Goal: Transaction & Acquisition: Purchase product/service

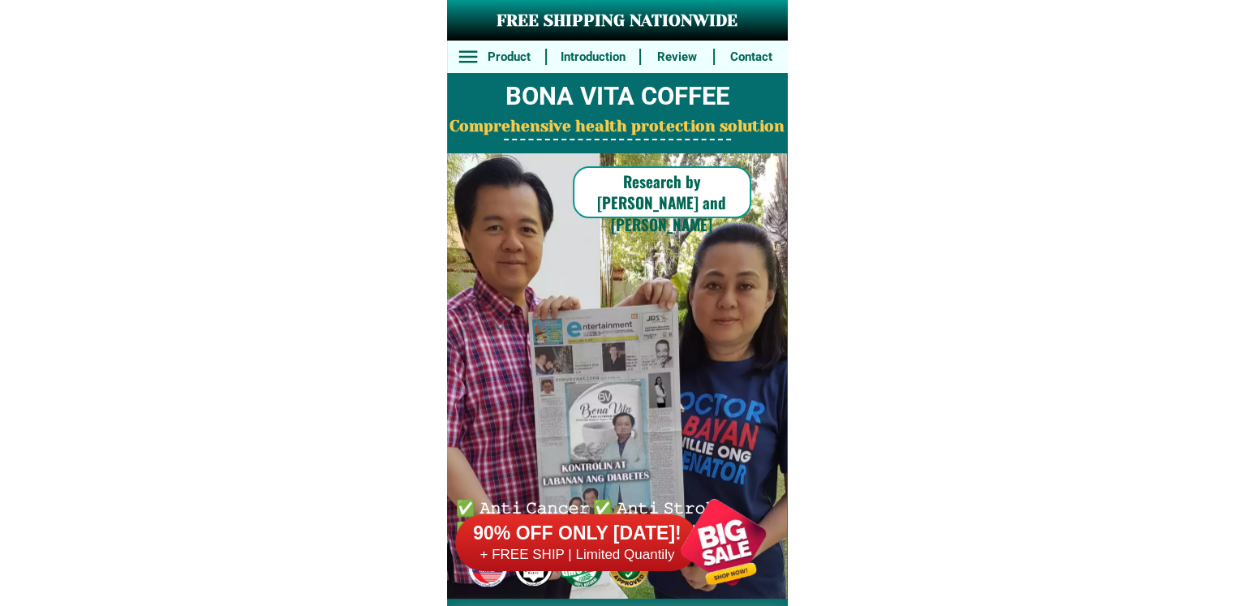
click at [627, 556] on h6 "+ FREE SHIP | Limited Quantily" at bounding box center [576, 555] width 243 height 18
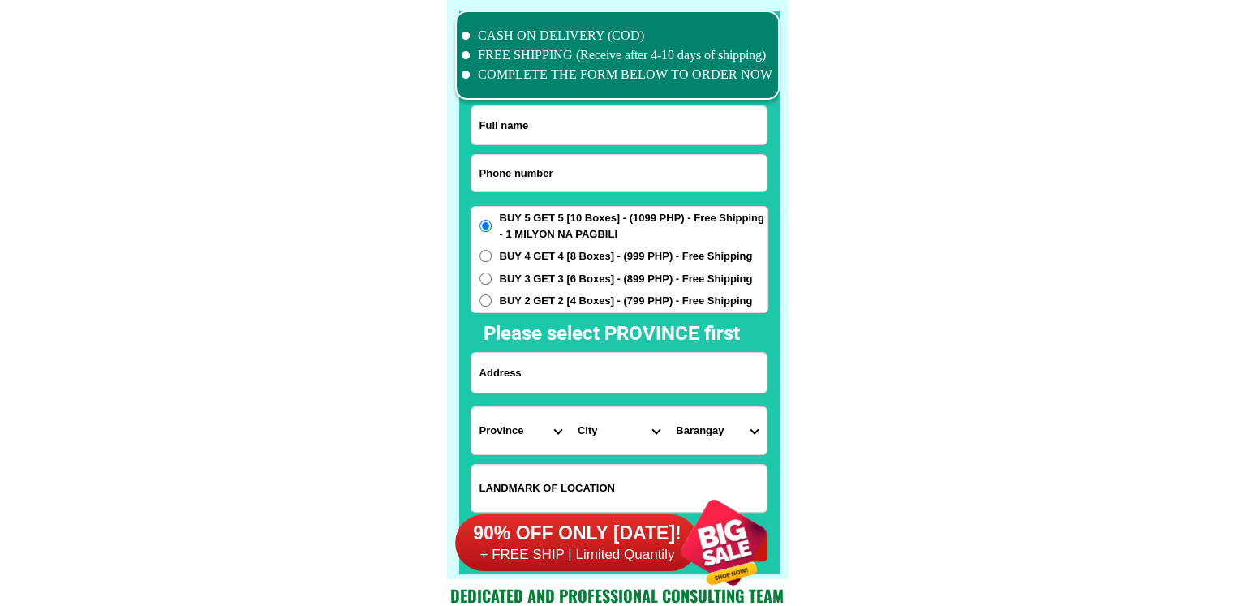
scroll to position [12607, 0]
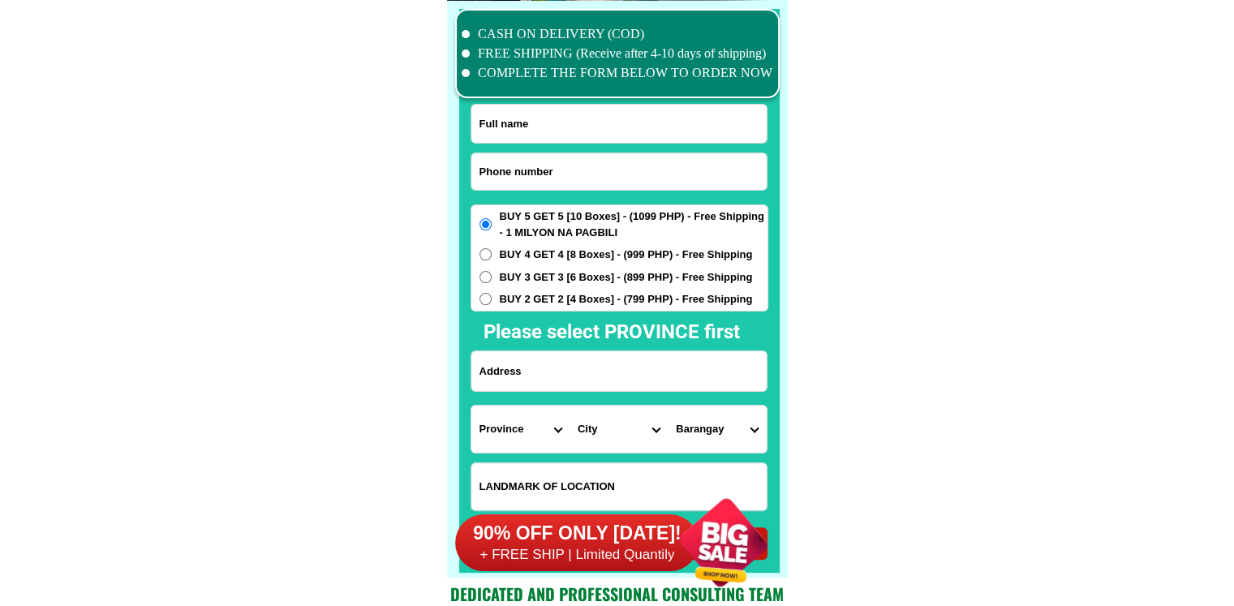
click at [577, 170] on input "Input phone_number" at bounding box center [618, 171] width 295 height 36
paste input "09282603942"
type input "09282603942"
drag, startPoint x: 603, startPoint y: 134, endPoint x: 608, endPoint y: 120, distance: 14.9
click at [603, 134] on input "Input full_name" at bounding box center [618, 124] width 295 height 38
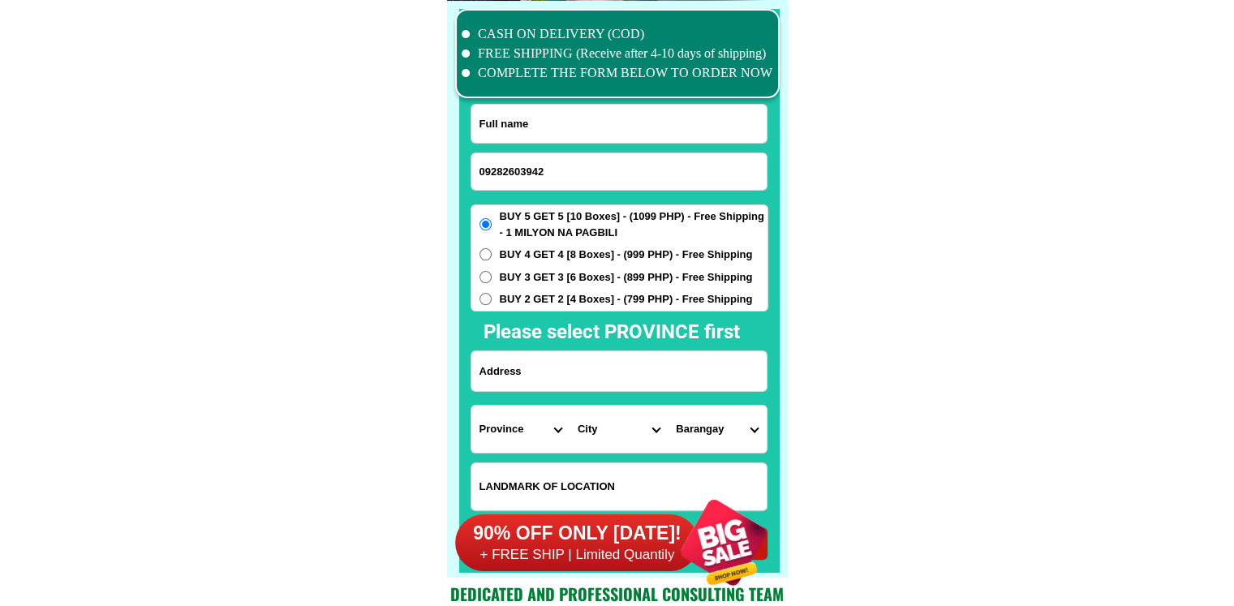
paste input "[PERSON_NAME] r Madrunio"
type input "[PERSON_NAME] r Madrunio"
click at [656, 367] on input "Input address" at bounding box center [618, 371] width 295 height 40
paste input "sitio talisayan brgy sampaloc 4 dasmarenias [GEOGRAPHIC_DATA]"
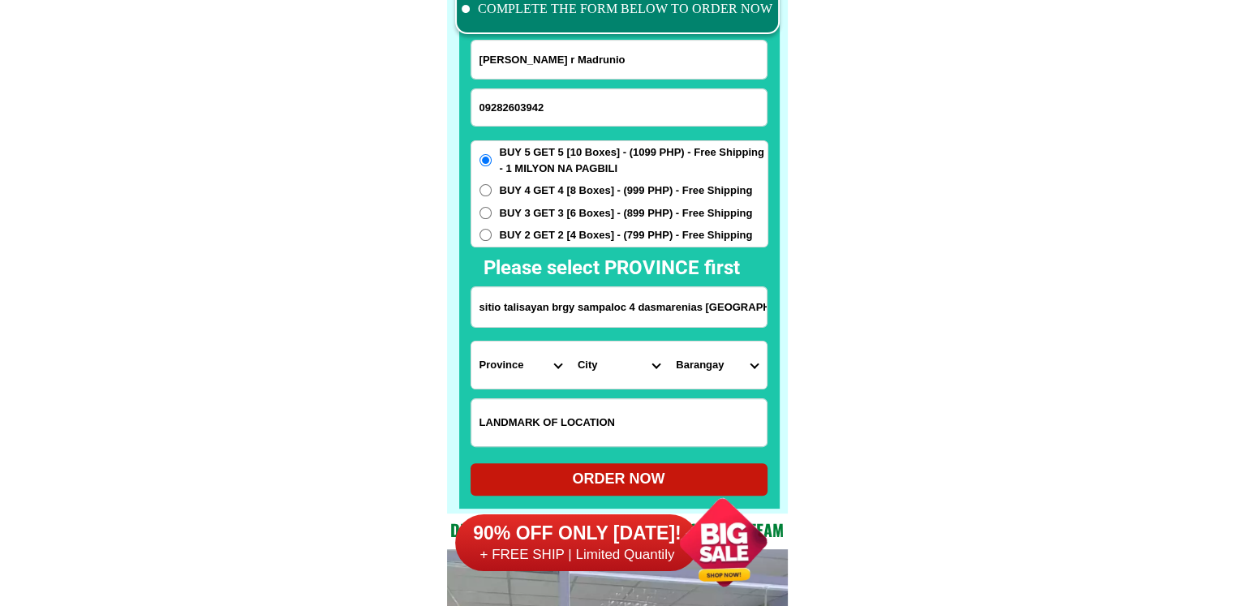
scroll to position [12769, 0]
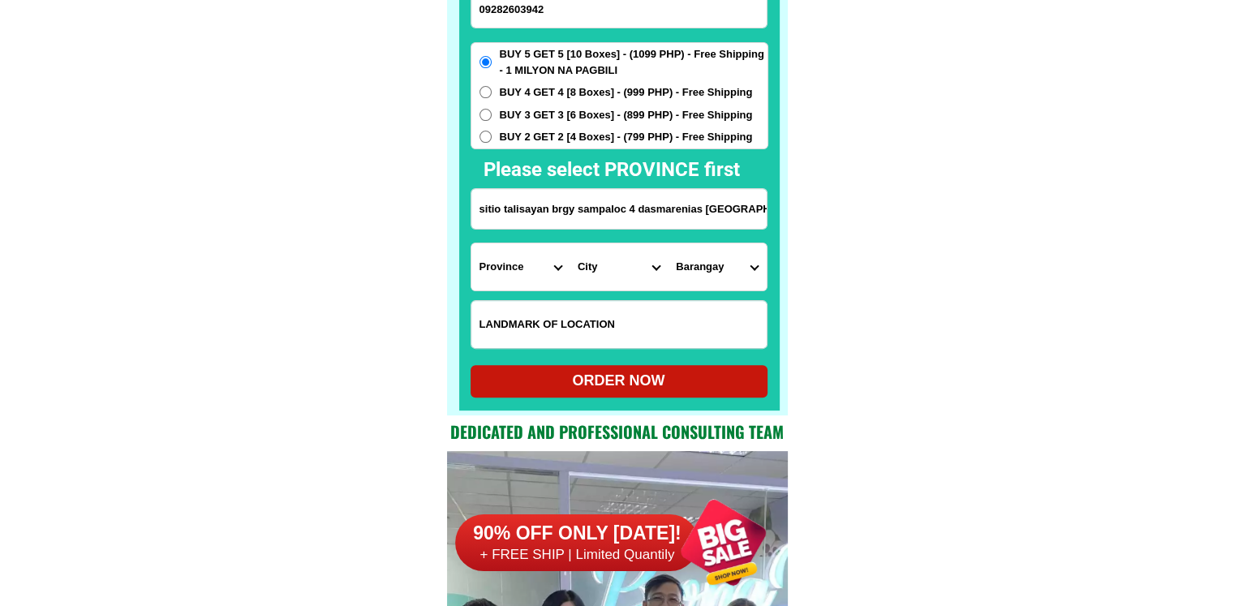
type input "sitio talisayan brgy sampaloc 4 dasmarenias [GEOGRAPHIC_DATA]"
click at [542, 276] on select "Province [GEOGRAPHIC_DATA] [GEOGRAPHIC_DATA] [GEOGRAPHIC_DATA] [GEOGRAPHIC_DATA…" at bounding box center [520, 266] width 98 height 47
select select "63_826"
drag, startPoint x: 958, startPoint y: 337, endPoint x: 893, endPoint y: 337, distance: 64.9
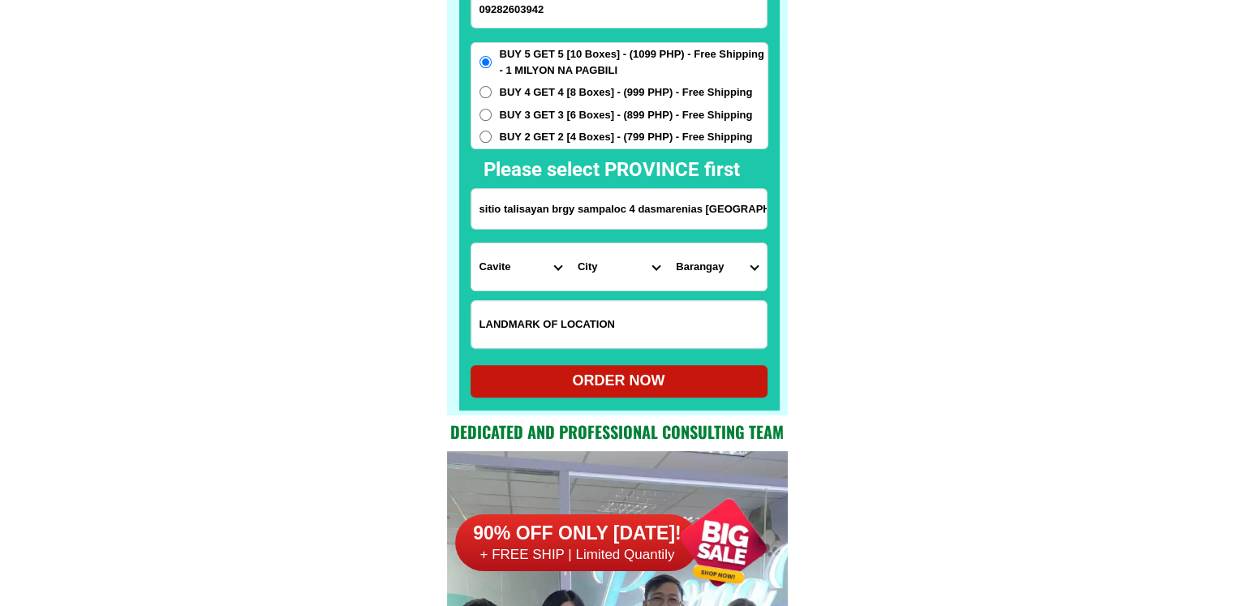
click at [616, 277] on select "City [PERSON_NAME] [PERSON_NAME] [GEOGRAPHIC_DATA]-city [GEOGRAPHIC_DATA]-[GEOG…" at bounding box center [618, 266] width 98 height 47
select select "63_8262364"
drag, startPoint x: 870, startPoint y: 288, endPoint x: 821, endPoint y: 288, distance: 49.5
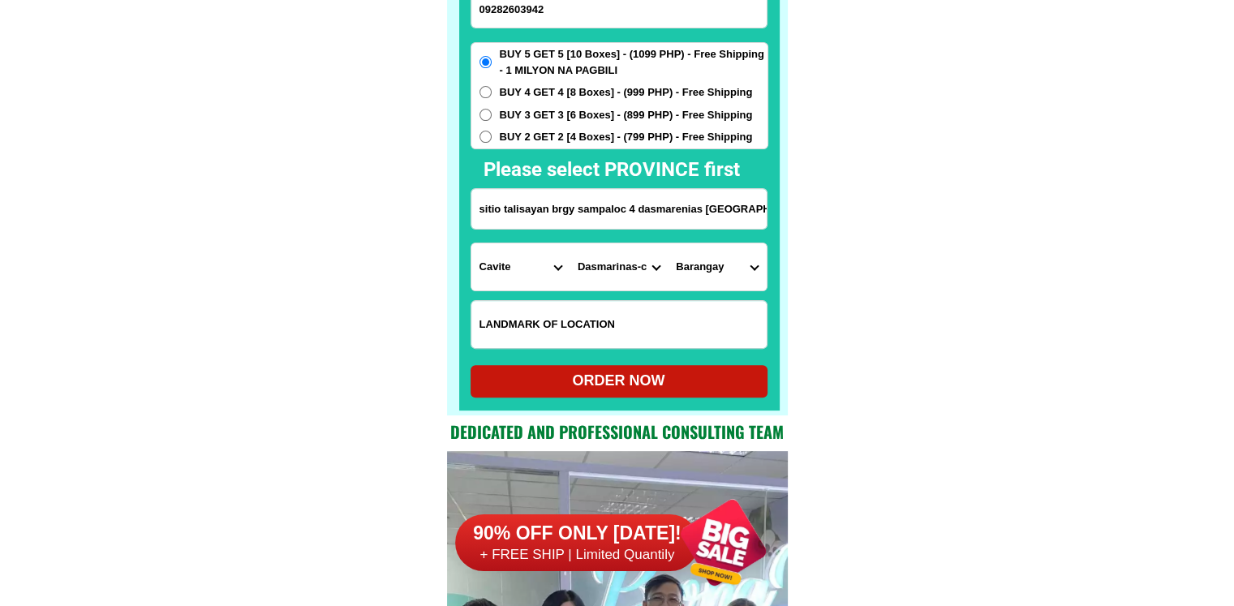
click at [736, 265] on select "Barangay Burol Burol i Burol ii Burol iii [PERSON_NAME] (bago-a-ingud) [PERSON_…" at bounding box center [716, 266] width 98 height 47
select select "63_82623644700"
click at [612, 380] on div "ORDER NOW" at bounding box center [618, 381] width 297 height 22
type input "[PERSON_NAME] r Madrunio"
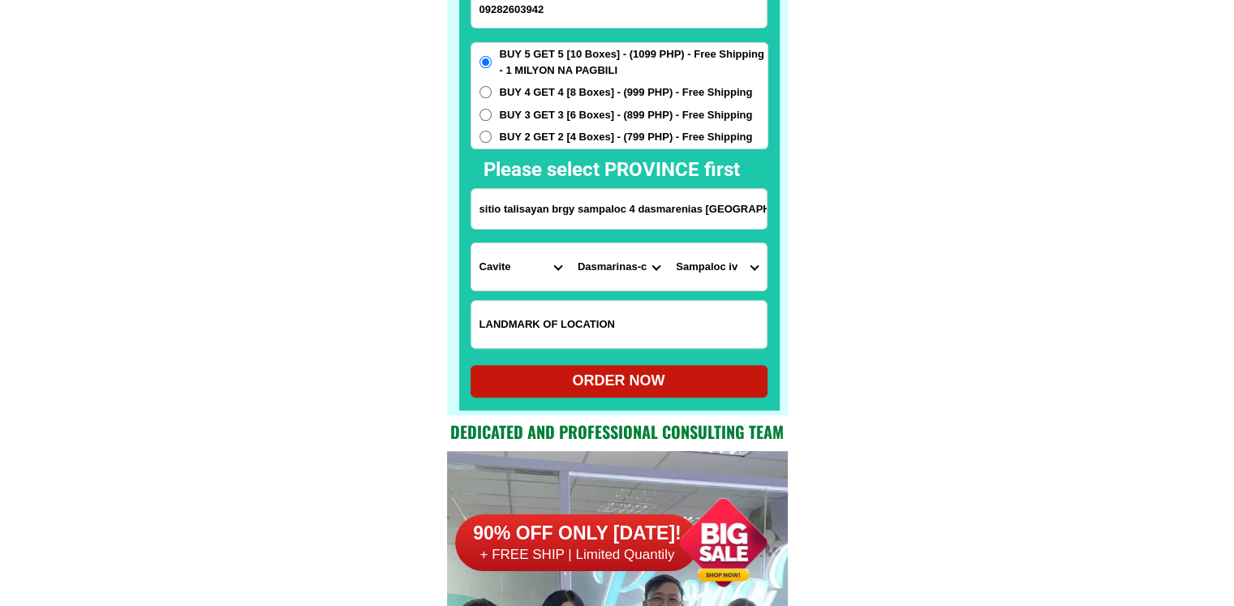
type input "09282603942"
type input "sitio talisayan brgy sampaloc 4 dasmarenias [GEOGRAPHIC_DATA]"
radio input "true"
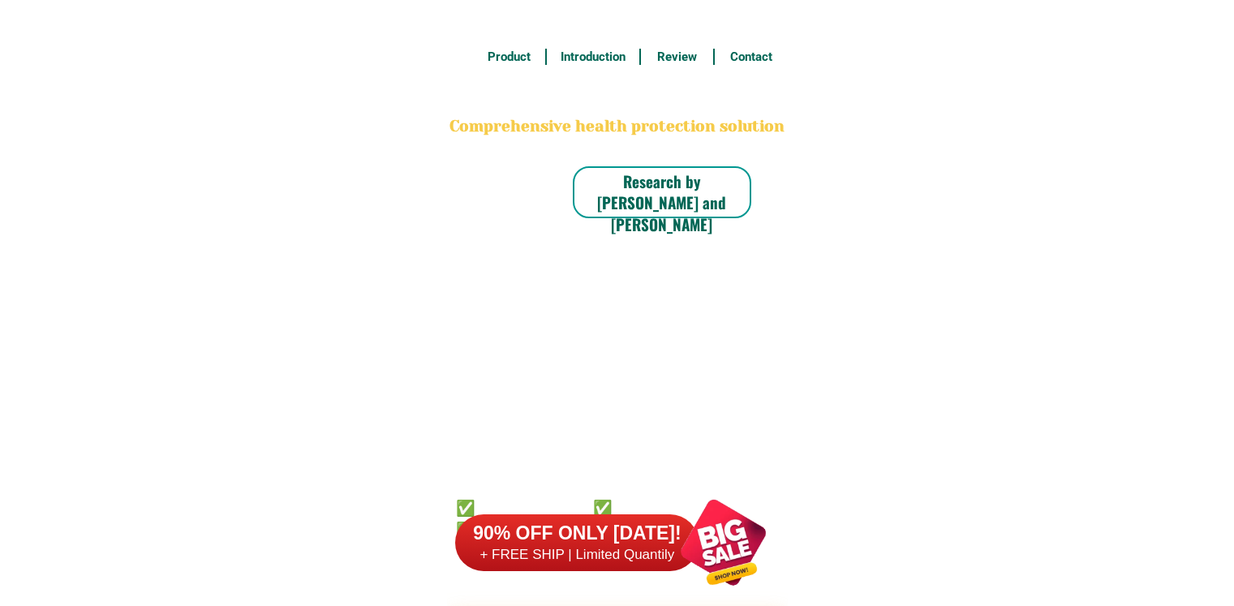
scroll to position [12607, 0]
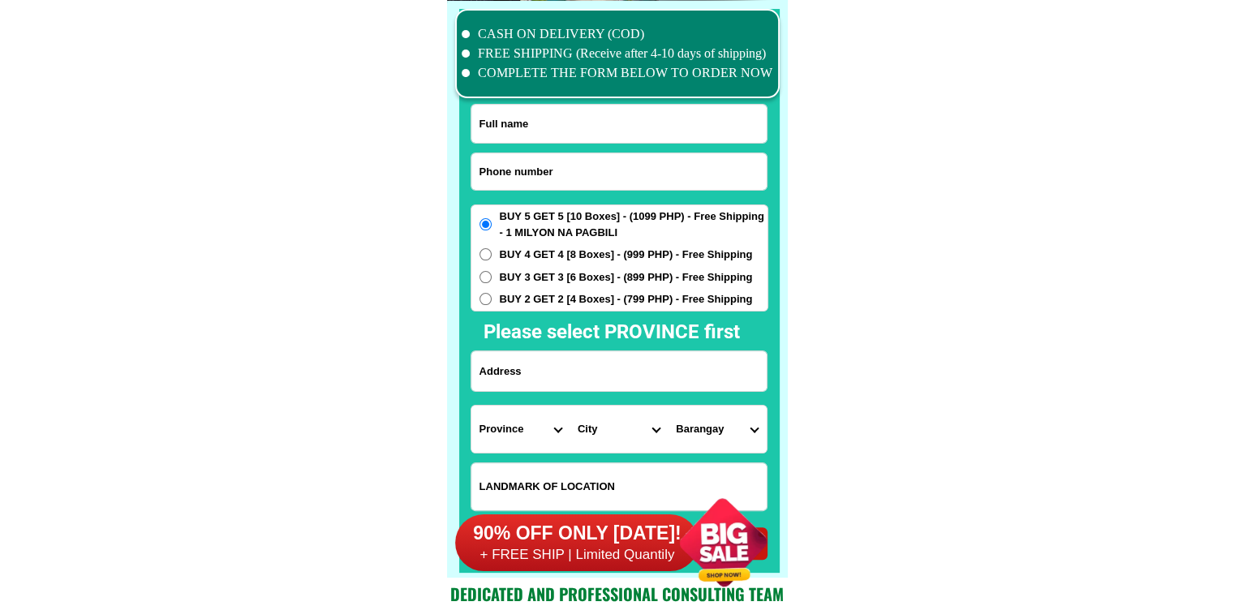
click at [617, 174] on input "Input phone_number" at bounding box center [618, 171] width 295 height 36
paste input "0995043849"
type input "0995043849"
click at [550, 127] on input "Input full_name" at bounding box center [618, 124] width 295 height 38
paste input "RODOLFO ESCORIAL"
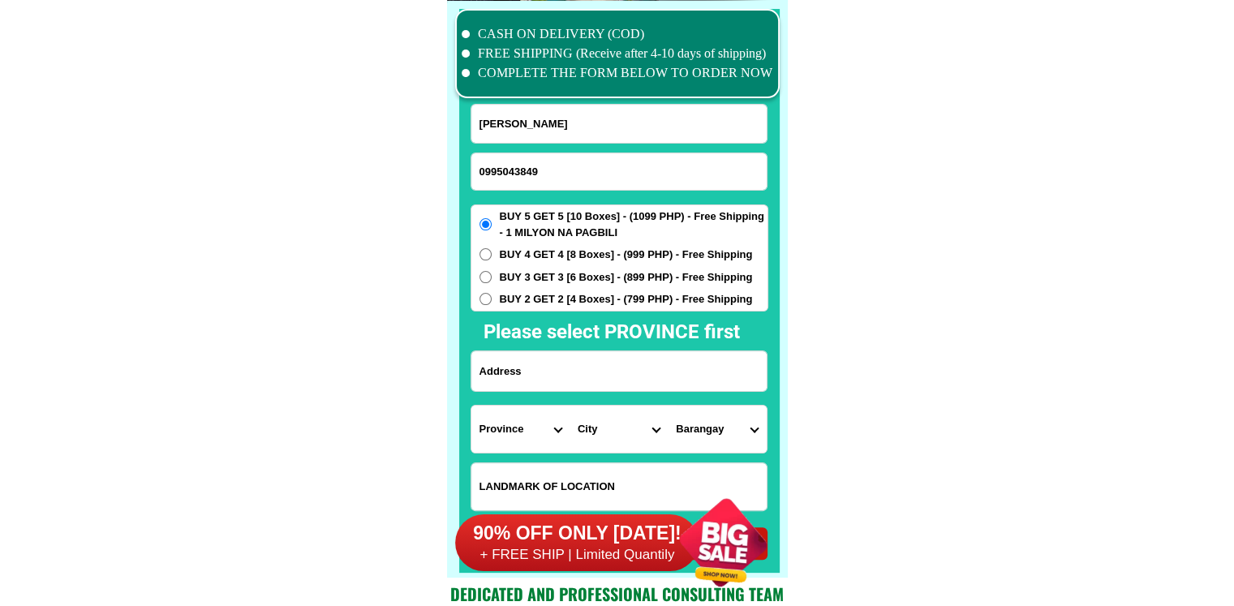
type input "RODOLFO ESCORIAL"
click at [509, 362] on input "Input address" at bounding box center [618, 371] width 295 height 40
paste input "PUROK7CHARITO VILLE2BRGY TANDANG SORA BUTUSN CITY AGUSAN DEL NORTE"
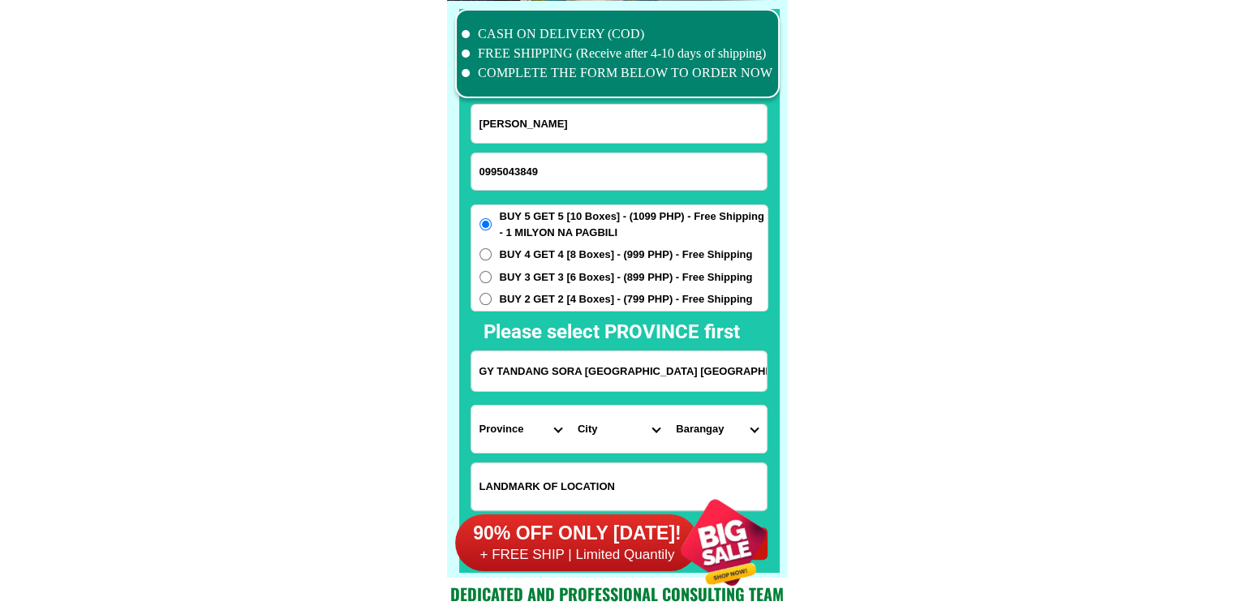
type input "PUROK7CHARITO VILLE2BRGY TANDANG SORA BUTUSN CITY AGUSAN DEL NORTE"
click at [553, 463] on input "Input LANDMARKOFLOCATION" at bounding box center [618, 486] width 295 height 47
paste input "BESIDE CHEERS CHERUBS LEARNING SCHOOL"
type input "BESIDE CHEERS CHERUBS LEARNING SCHOOL"
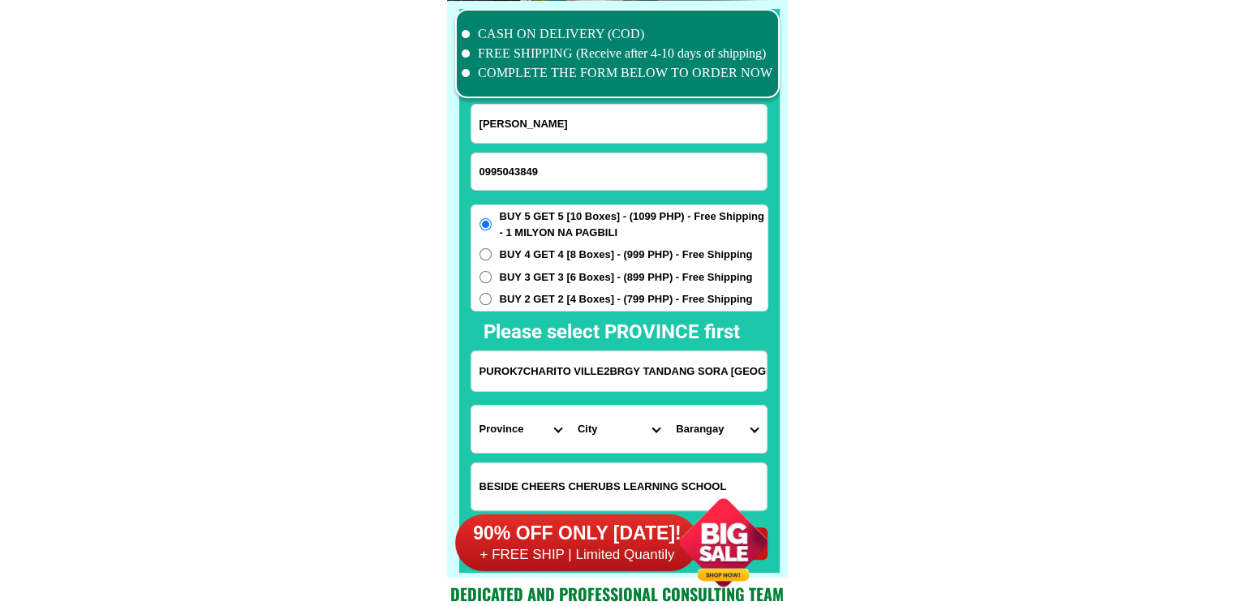
click at [550, 257] on span "BUY 4 GET 4 [8 Boxes] - (999 PHP) - Free Shipping" at bounding box center [626, 255] width 253 height 16
click at [491, 257] on input "BUY 4 GET 4 [8 Boxes] - (999 PHP) - Free Shipping" at bounding box center [485, 254] width 12 height 12
radio input "true"
click at [687, 365] on input "PUROK7CHARITO VILLE2BRGY TANDANG SORA BUTUSN CITY AGUSAN DEL NORTE" at bounding box center [618, 371] width 295 height 40
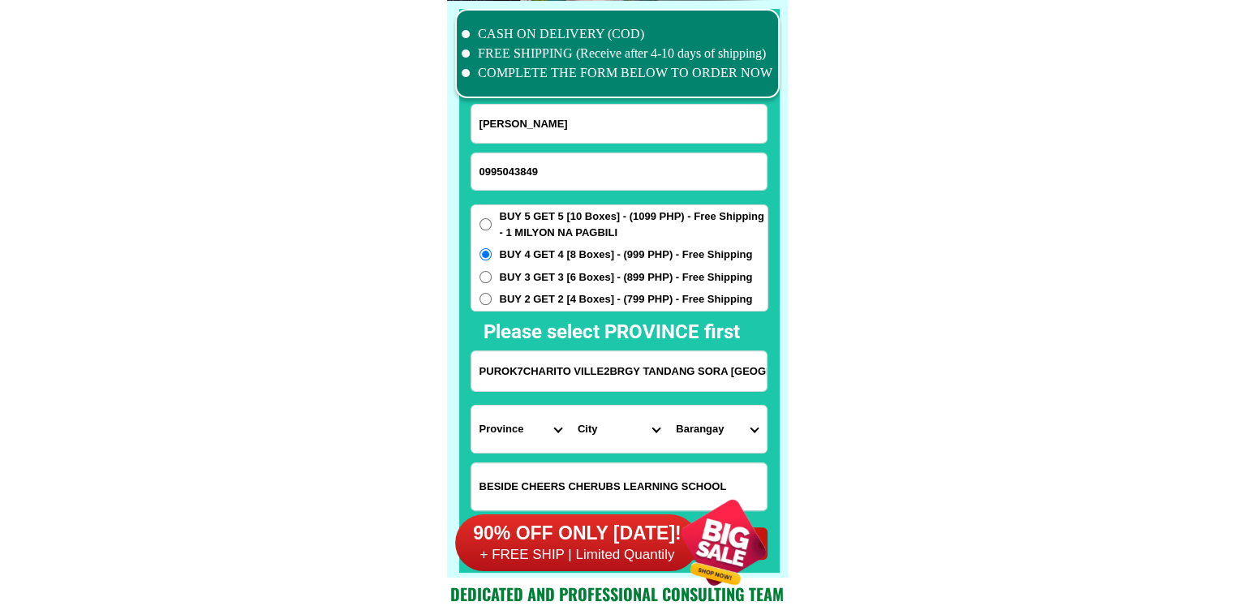
scroll to position [0, 146]
drag, startPoint x: 687, startPoint y: 365, endPoint x: 840, endPoint y: 367, distance: 153.3
click at [532, 427] on select "Province [GEOGRAPHIC_DATA] [GEOGRAPHIC_DATA] [GEOGRAPHIC_DATA] [GEOGRAPHIC_DATA…" at bounding box center [520, 429] width 98 height 47
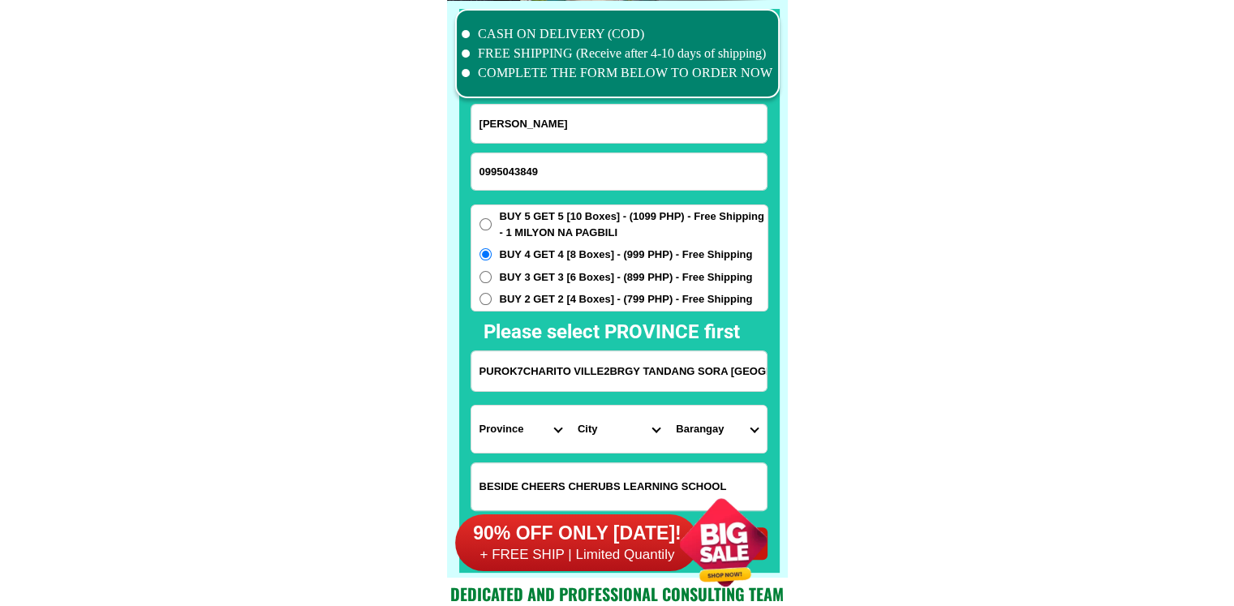
select select "63_513"
drag, startPoint x: 693, startPoint y: 374, endPoint x: 883, endPoint y: 397, distance: 192.0
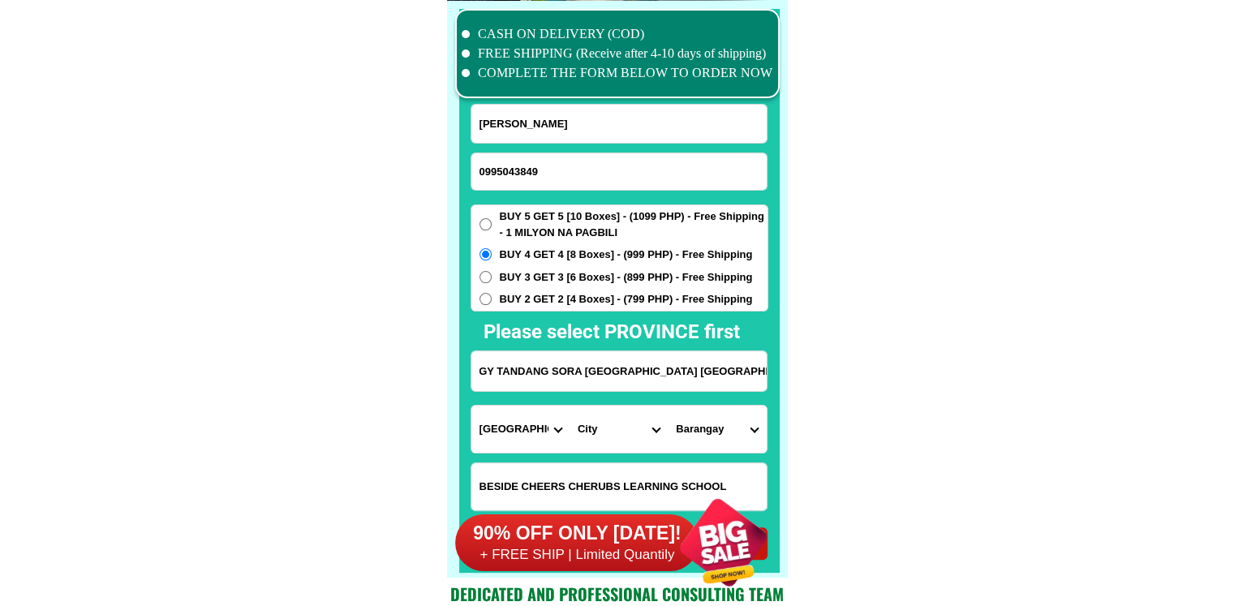
scroll to position [0, 0]
click at [603, 431] on select "City Agusan-del-norte-buenavista Agusan-del-norte-carmen Agusan-del-norte-magal…" at bounding box center [618, 429] width 98 height 47
select select "63_5131995"
click at [736, 426] on select "Barangay Agao pob. (bgy. 3) Agusan pequeno Ambago Amparo Ampayon Anticala Anton…" at bounding box center [716, 429] width 98 height 47
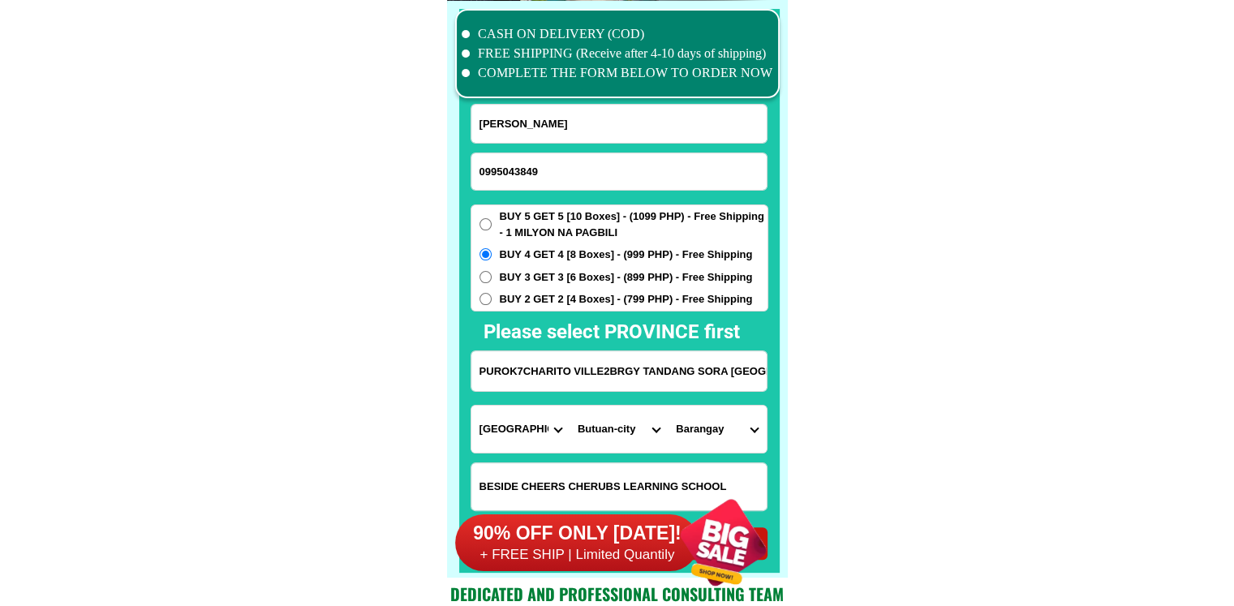
select select "63_51319958825"
click at [667, 406] on select "Barangay Agao pob. (bgy. 3) Agusan pequeno Ambago Amparo Ampayon Anticala Anton…" at bounding box center [716, 429] width 98 height 47
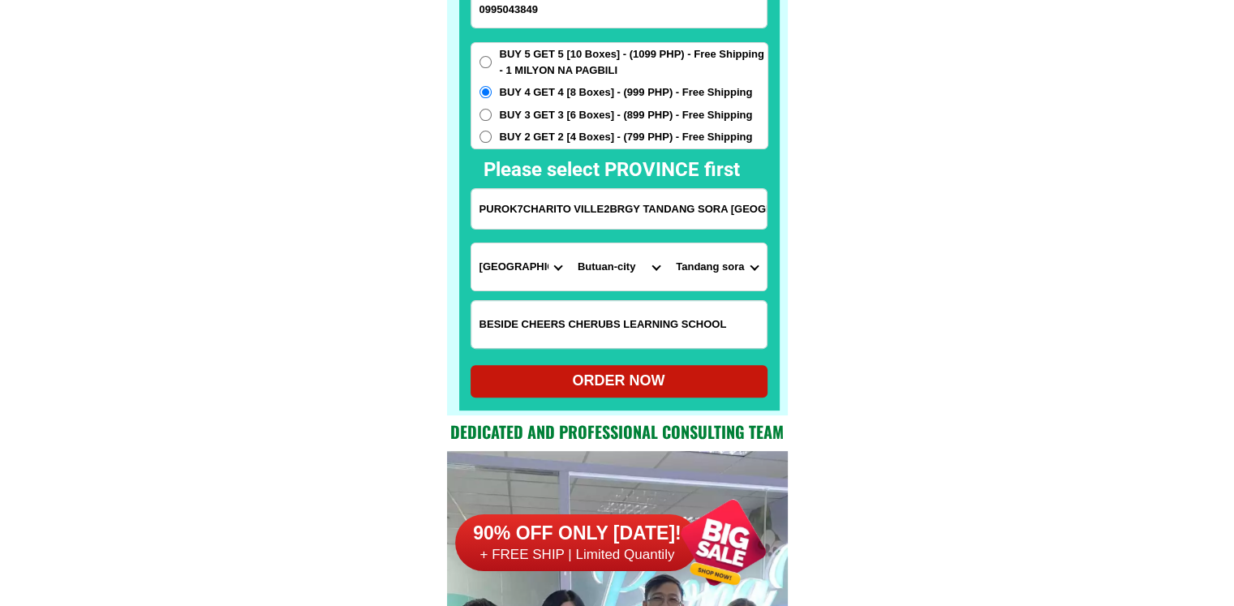
click at [612, 366] on div "ORDER NOW" at bounding box center [618, 381] width 297 height 32
radio input "true"
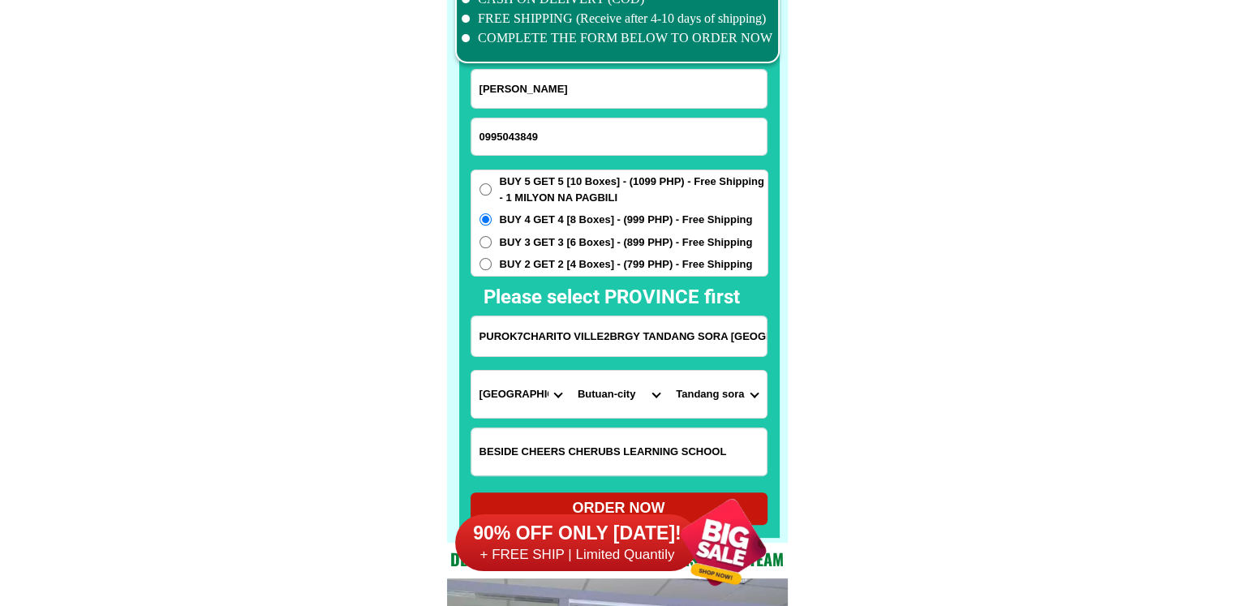
scroll to position [12597, 0]
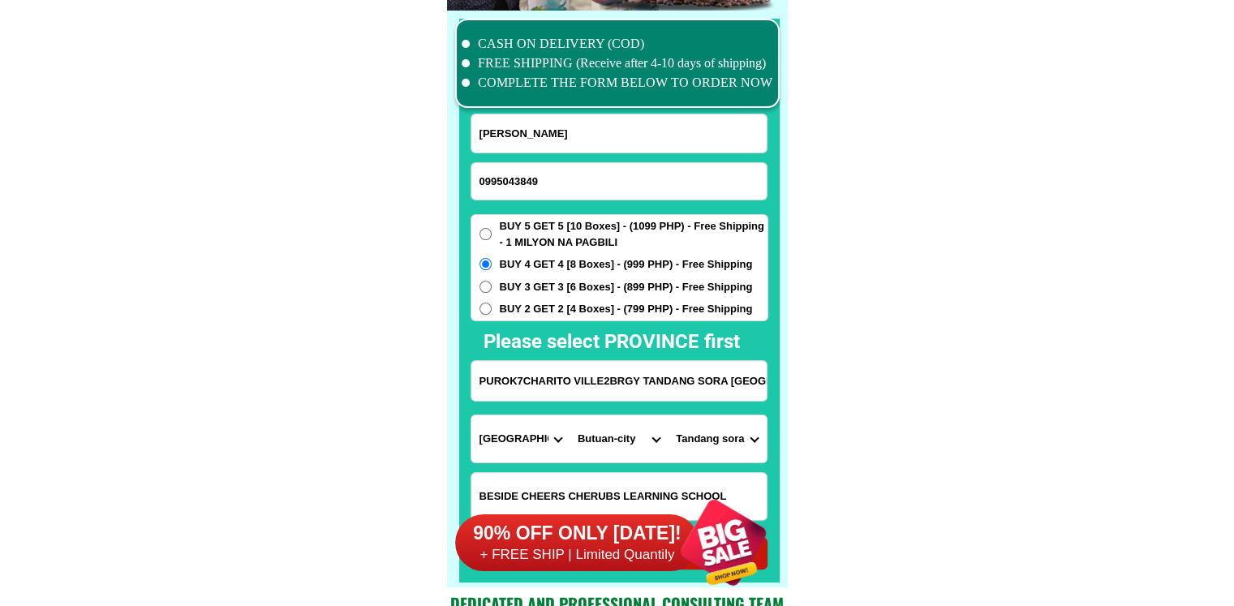
click at [538, 178] on input "0995043849" at bounding box center [618, 181] width 295 height 36
